Goal: Find specific page/section: Find specific page/section

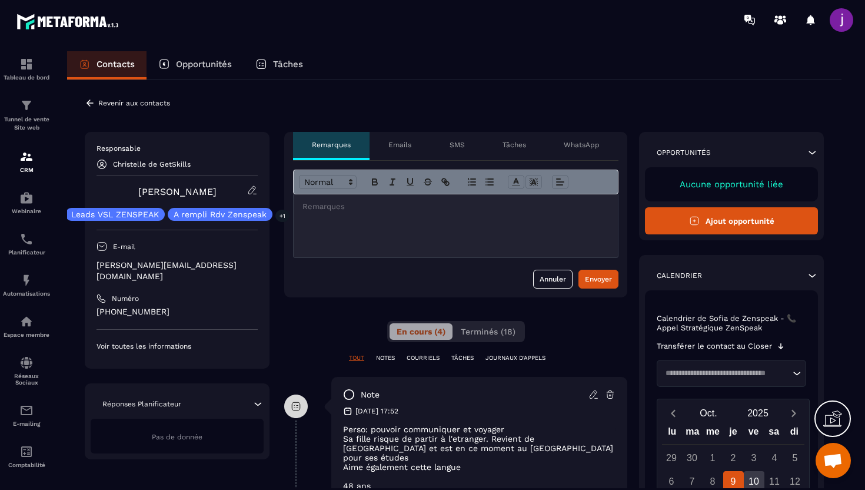
click at [85, 104] on icon at bounding box center [90, 103] width 11 height 11
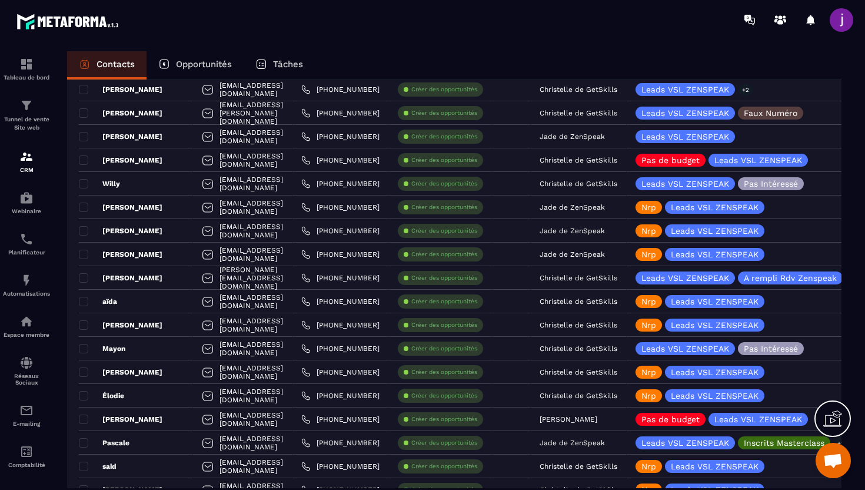
scroll to position [716, 0]
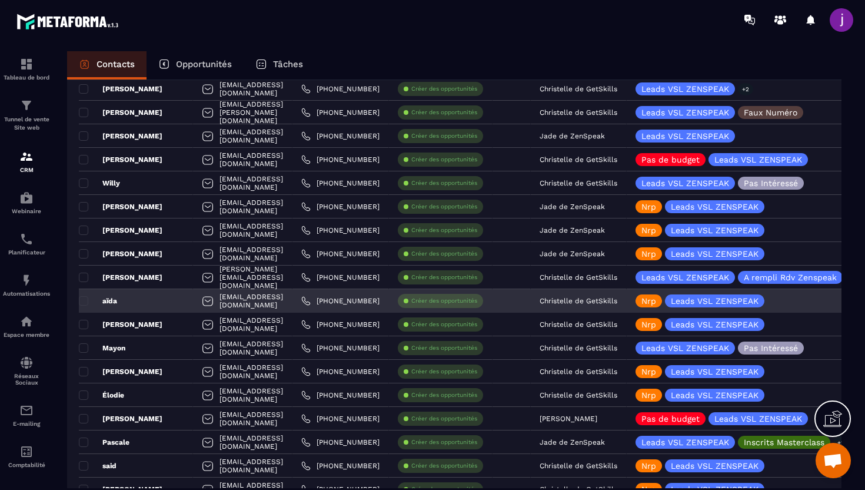
click at [617, 297] on p "Christelle de GetSkills" at bounding box center [579, 301] width 78 height 8
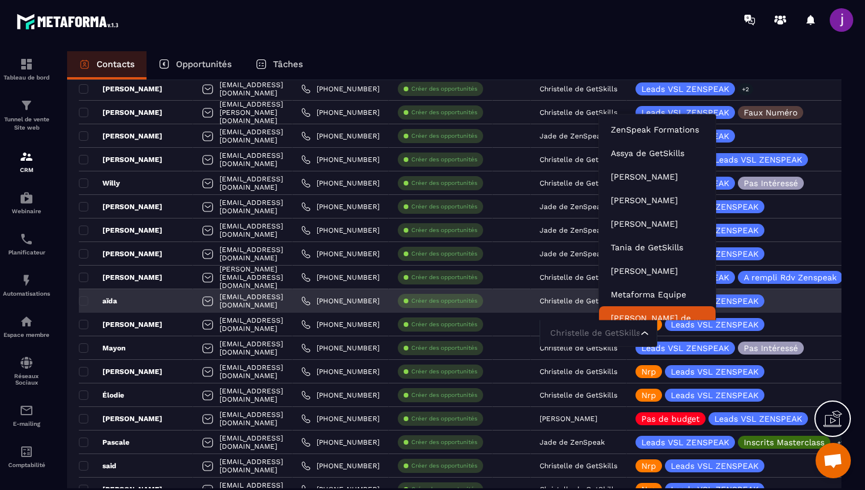
scroll to position [9, 0]
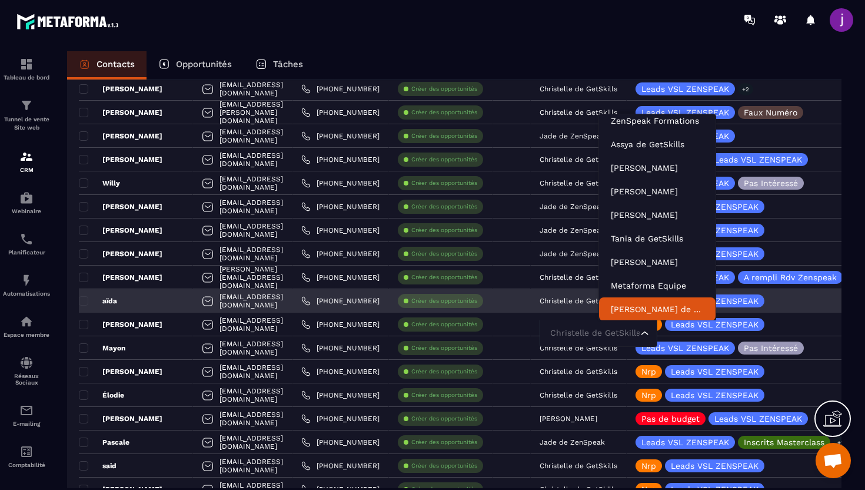
click at [638, 327] on input "Search for option" at bounding box center [592, 333] width 91 height 13
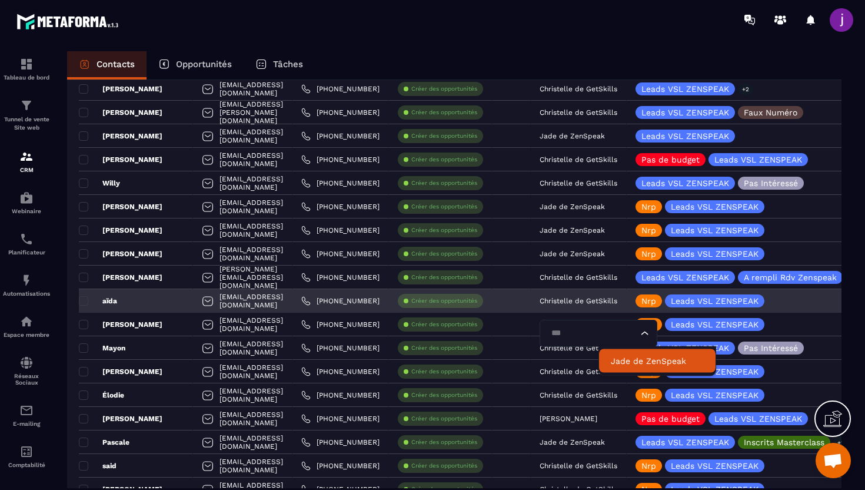
type input "****"
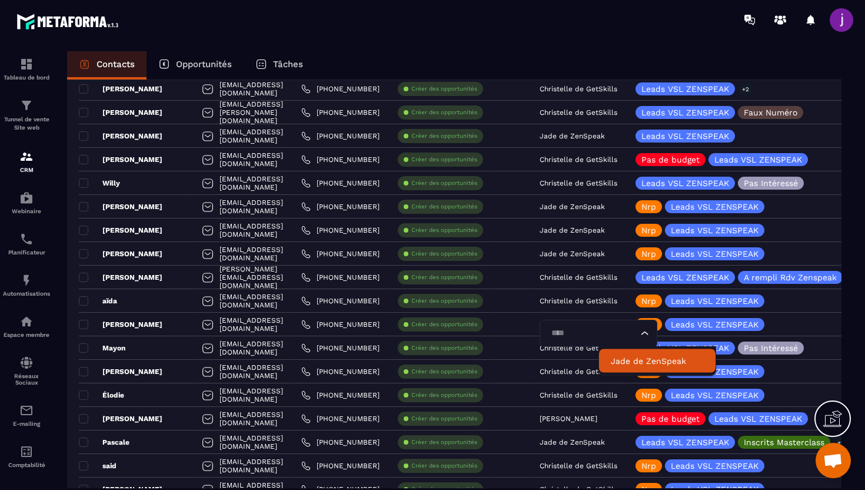
click at [678, 361] on p "Jade de ZenSpeak" at bounding box center [657, 361] width 93 height 12
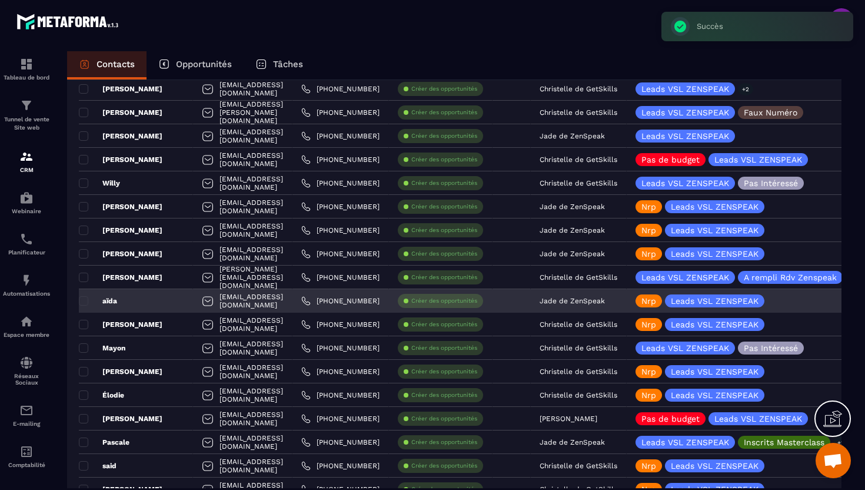
click at [605, 302] on p "Jade de ZenSpeak" at bounding box center [572, 301] width 65 height 8
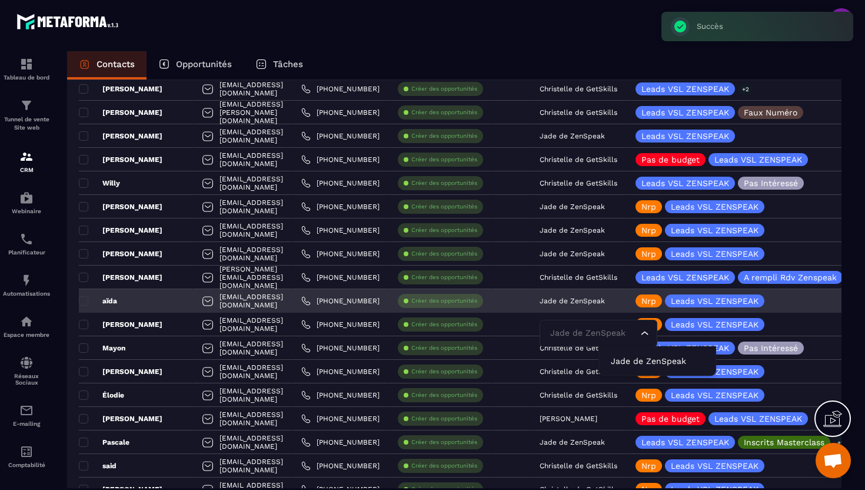
click at [627, 305] on div "Jade de ZenSpeak Jade de ZenSpeak Loading..." at bounding box center [579, 301] width 96 height 24
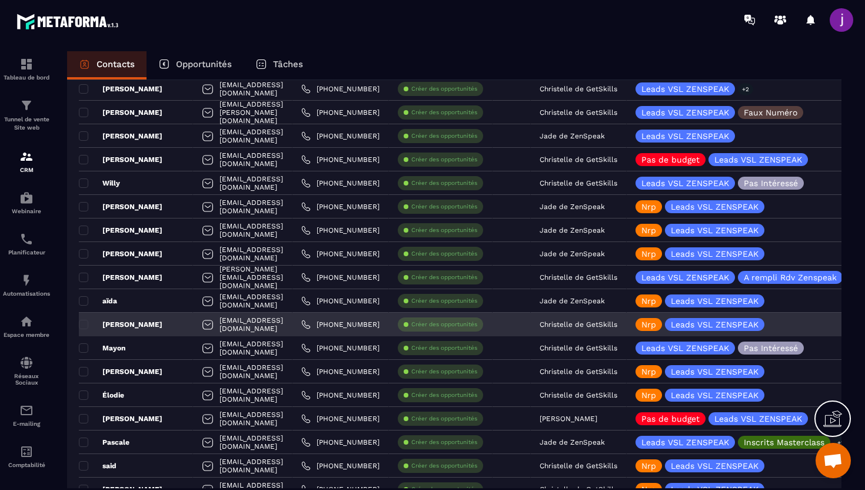
click at [176, 318] on div "[PERSON_NAME]" at bounding box center [136, 324] width 114 height 24
